Goal: Find specific page/section: Find specific page/section

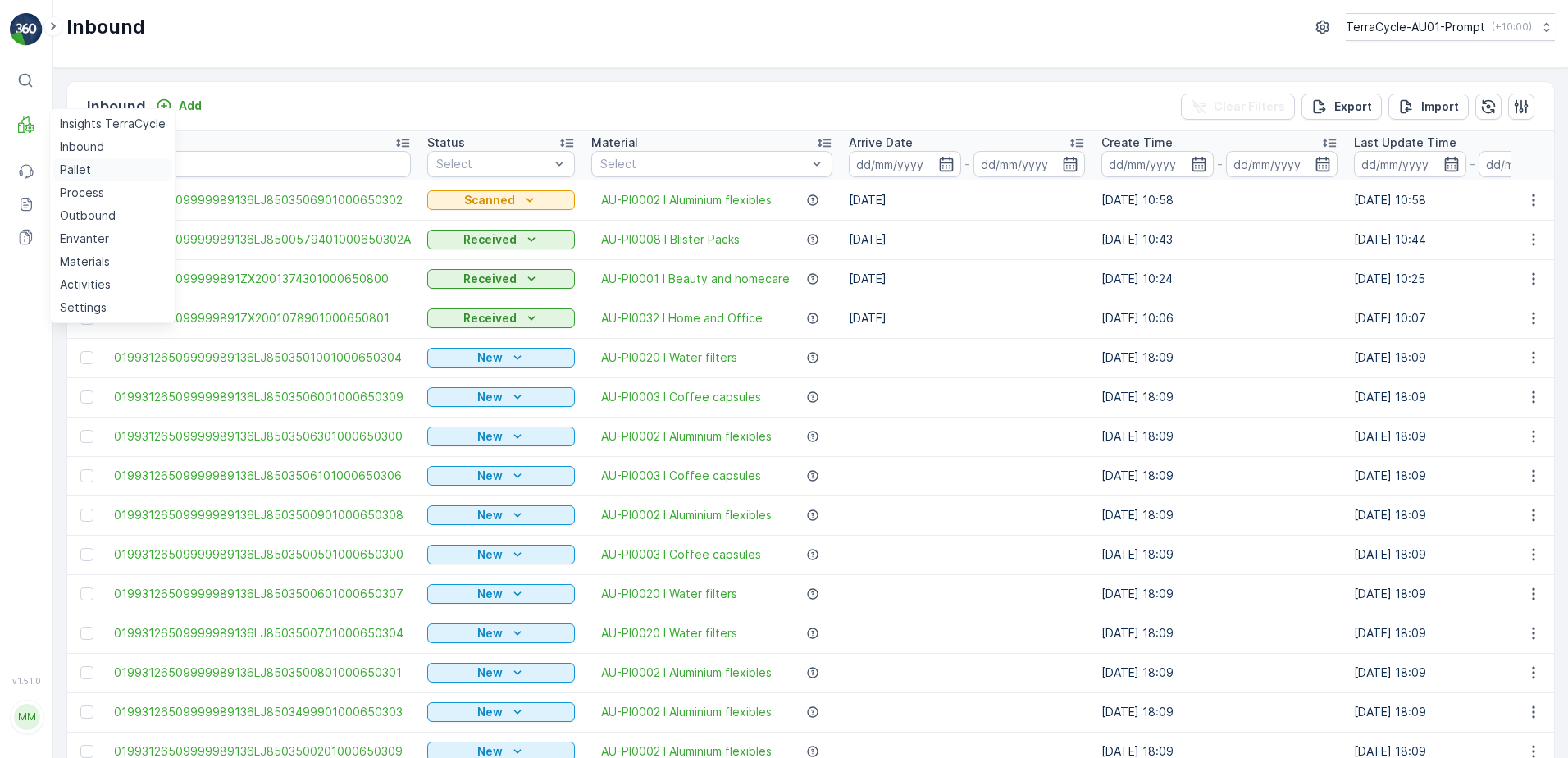
click at [88, 173] on p "Pallet" at bounding box center [75, 169] width 31 height 16
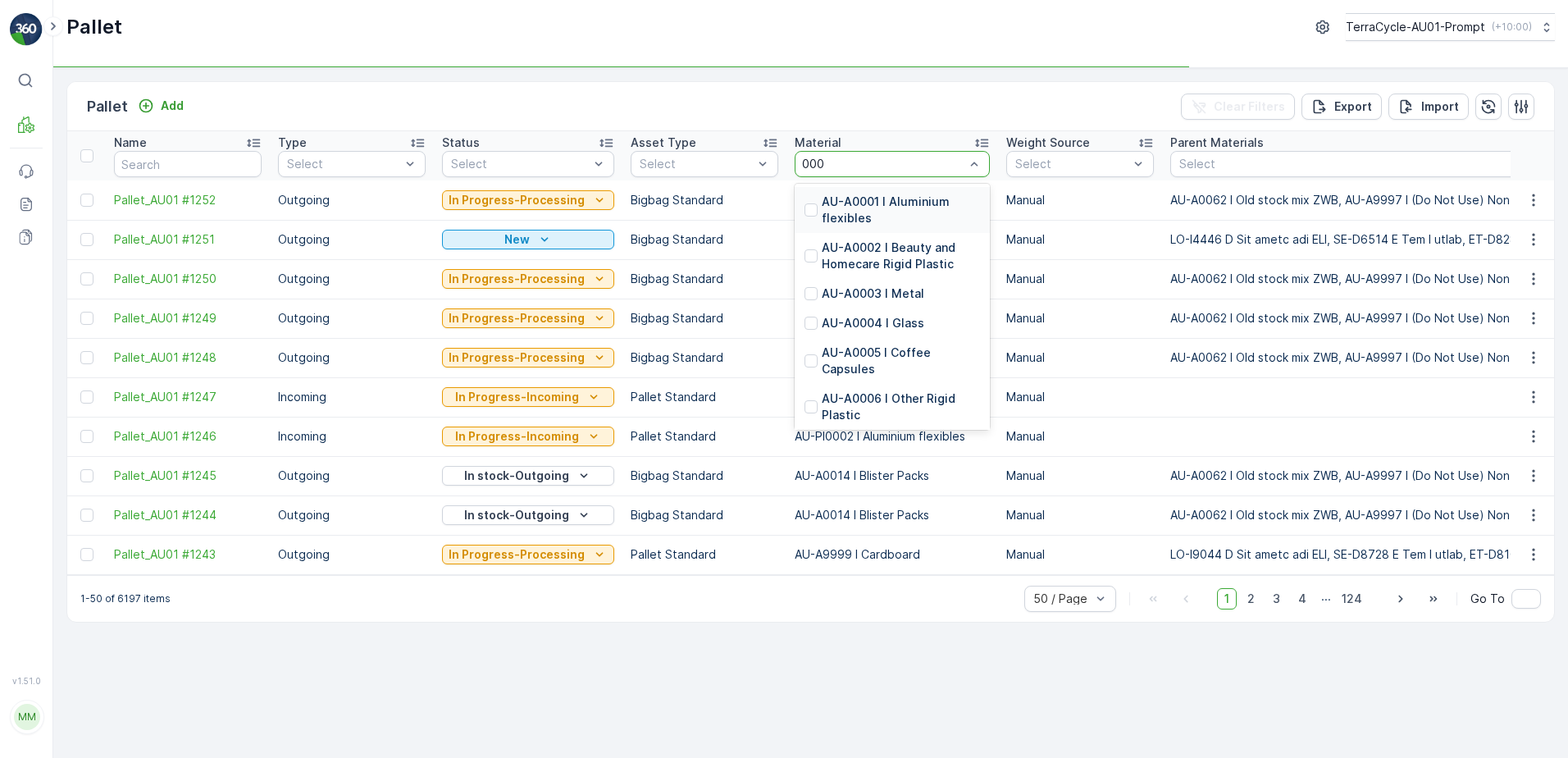
type input "0001"
click at [868, 198] on p "AU-A0001 I Aluminium flexibles" at bounding box center [900, 210] width 158 height 33
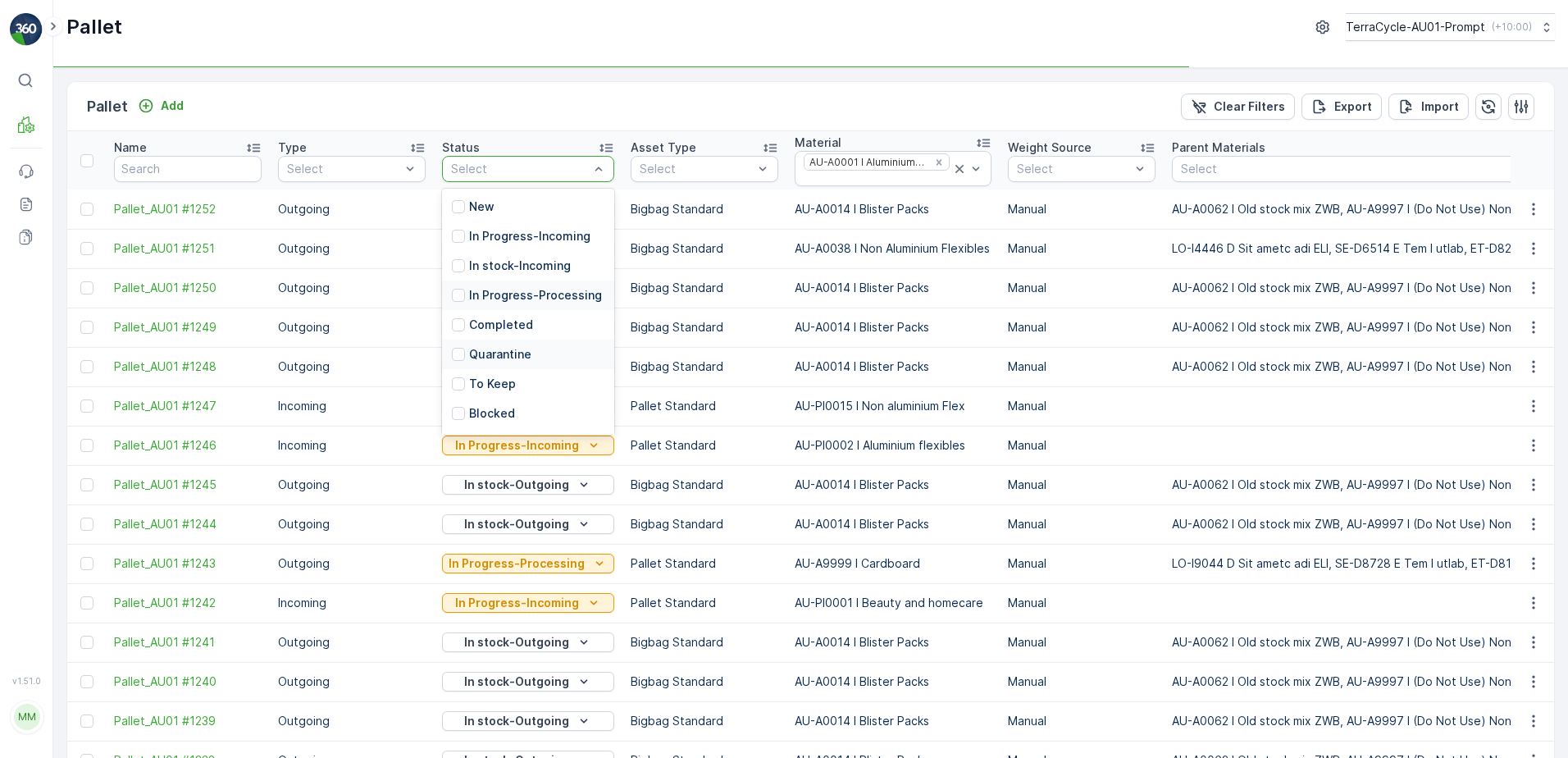
scroll to position [160, 0]
click at [500, 302] on p "In stock-Outgoing" at bounding box center [521, 298] width 103 height 16
